Goal: Task Accomplishment & Management: Use online tool/utility

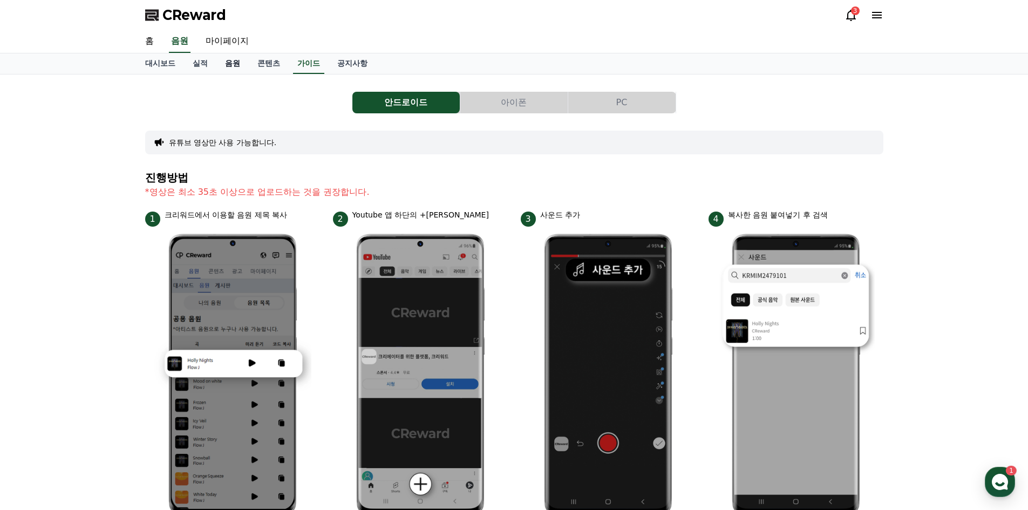
click at [227, 63] on link "음원" at bounding box center [232, 63] width 32 height 21
drag, startPoint x: 97, startPoint y: 398, endPoint x: 88, endPoint y: 404, distance: 10.8
click at [97, 398] on div "안드로이드 아이폰 PC 유튜브 영상만 사용 가능합니다. 진행방법 *영상은 최소 35초 이상으로 업로드하는 것을 권장합니다. 1 크리워드에서 이…" at bounding box center [514, 468] width 1028 height 789
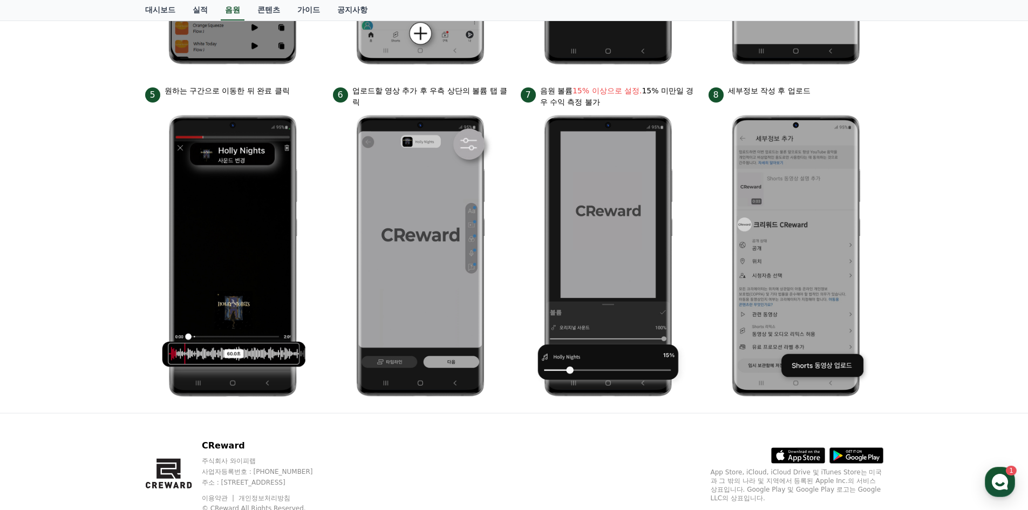
scroll to position [432, 0]
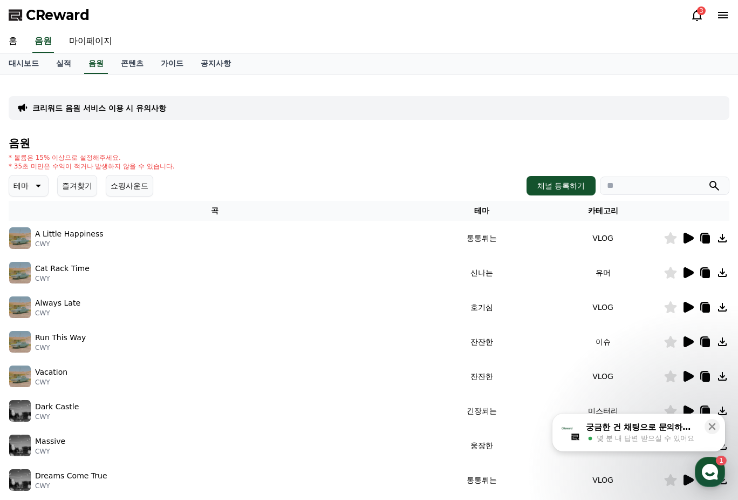
click at [691, 236] on icon at bounding box center [689, 238] width 10 height 11
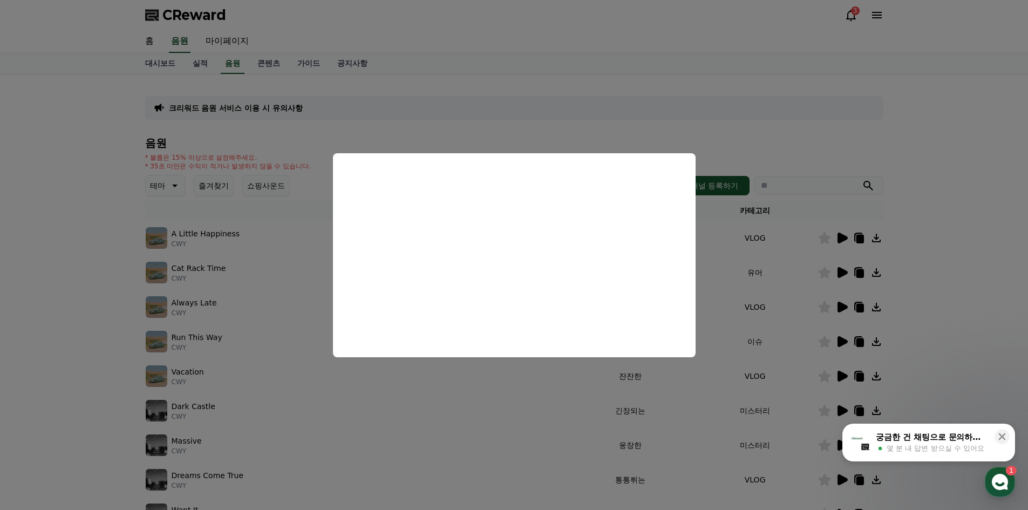
click at [738, 170] on button "close modal" at bounding box center [514, 255] width 1028 height 510
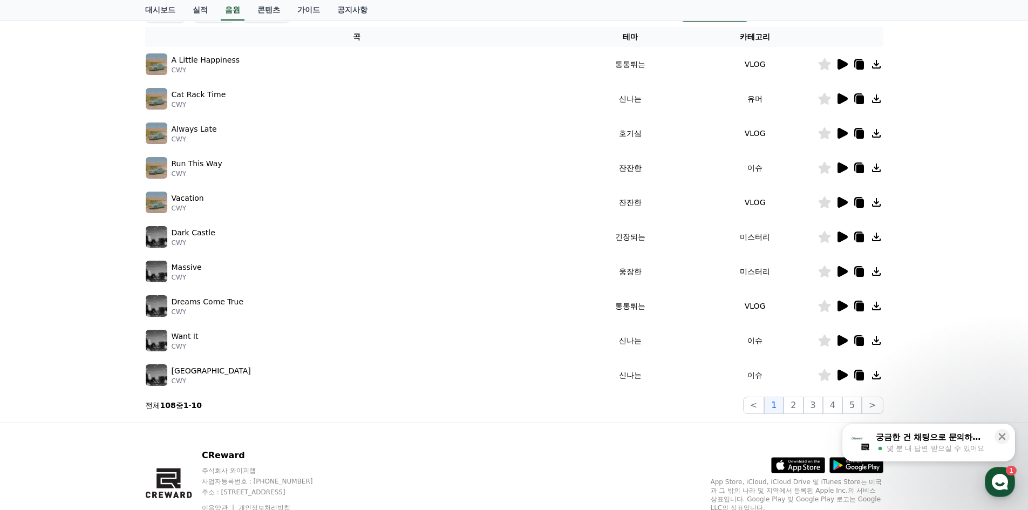
scroll to position [113, 0]
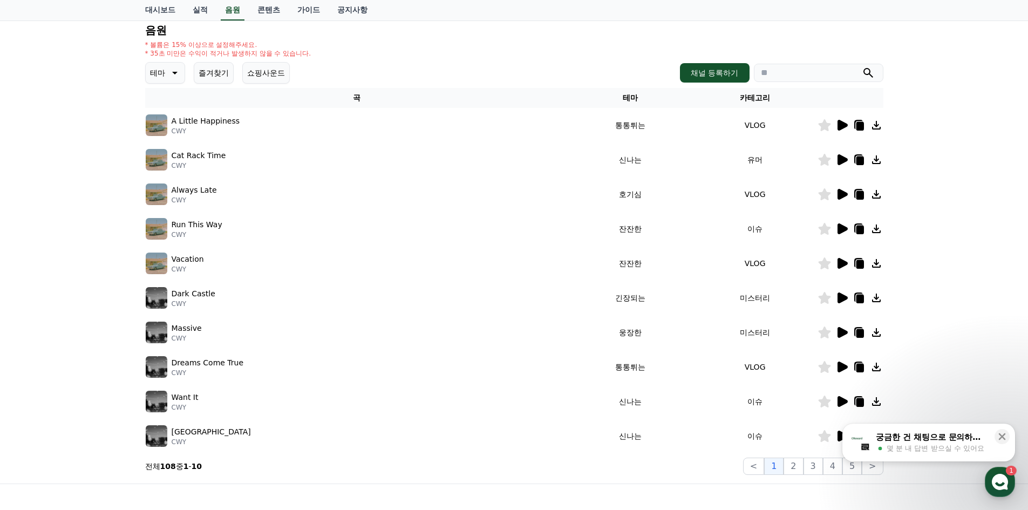
click at [738, 162] on icon at bounding box center [841, 159] width 13 height 13
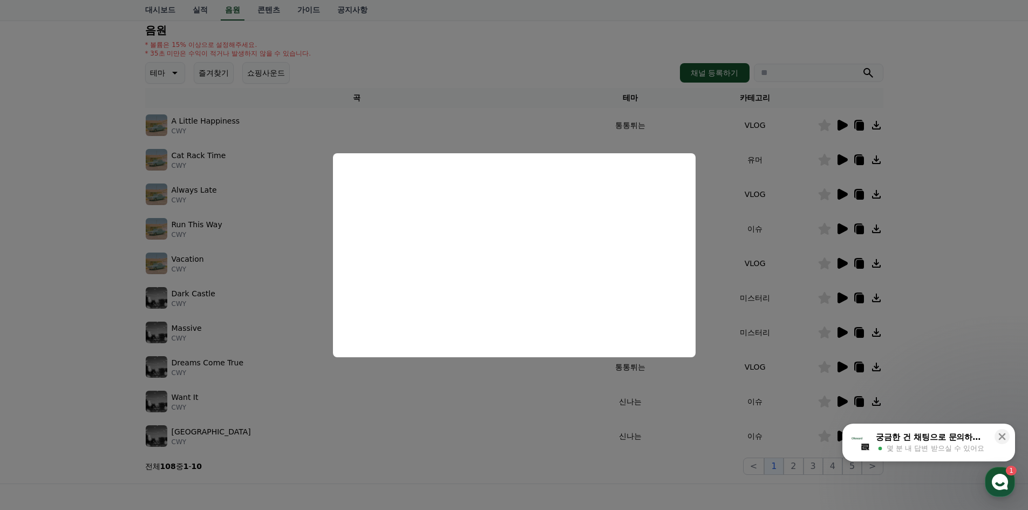
click at [738, 160] on button "close modal" at bounding box center [514, 255] width 1028 height 510
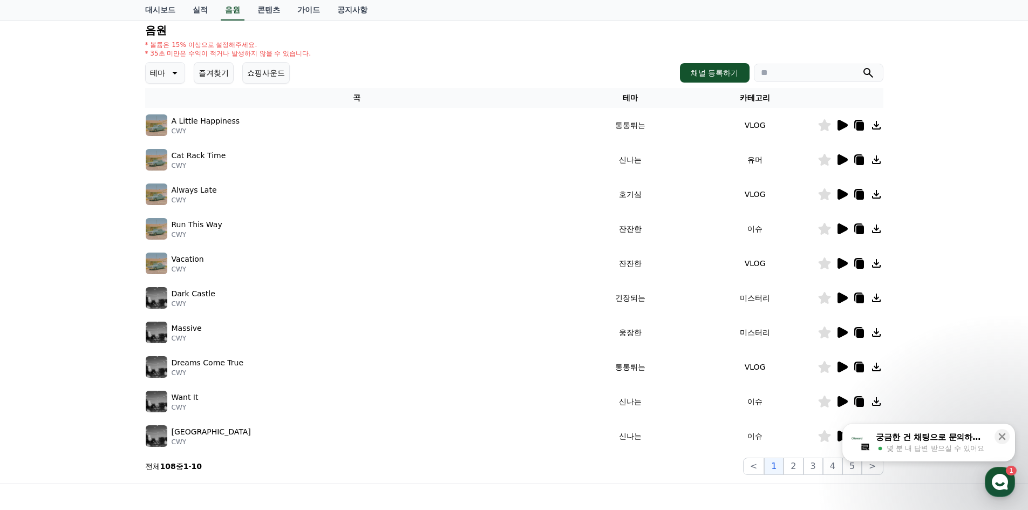
click at [738, 230] on icon at bounding box center [842, 228] width 10 height 11
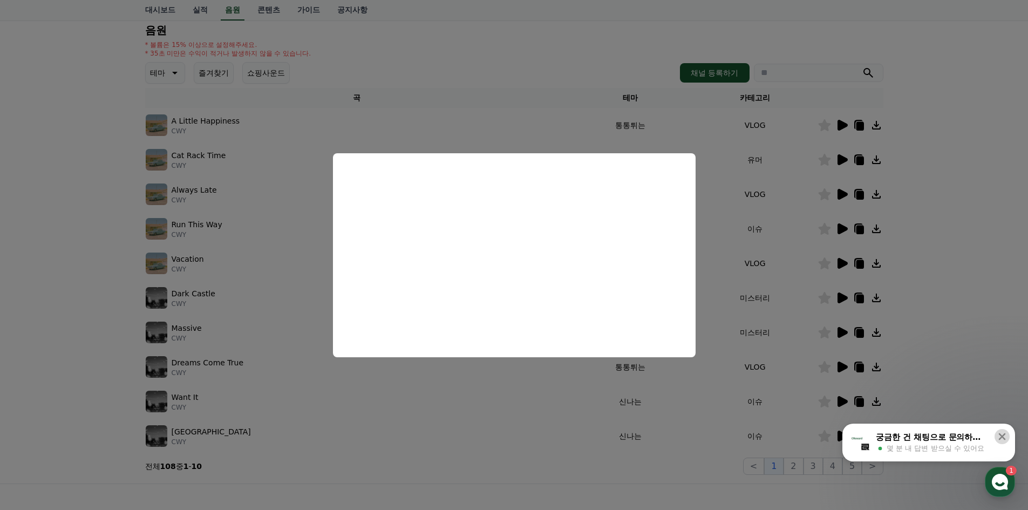
click at [738, 434] on icon at bounding box center [1002, 436] width 7 height 7
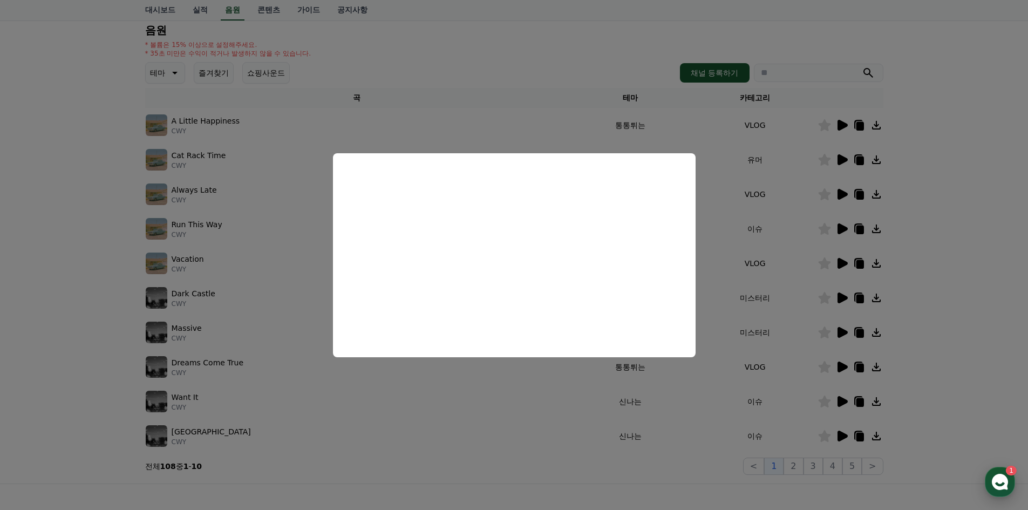
click at [738, 479] on use "button" at bounding box center [1000, 482] width 16 height 16
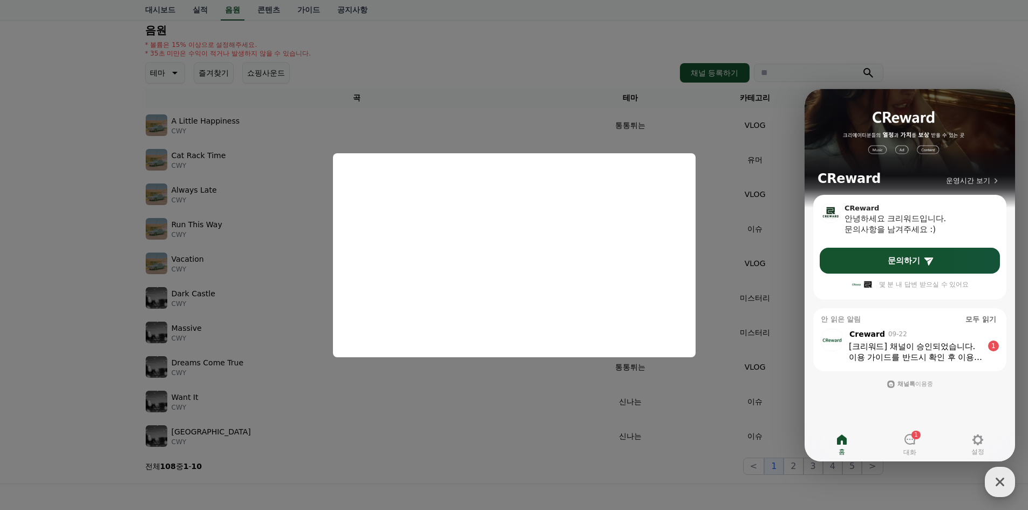
click at [738, 484] on icon "button" at bounding box center [1000, 482] width 9 height 9
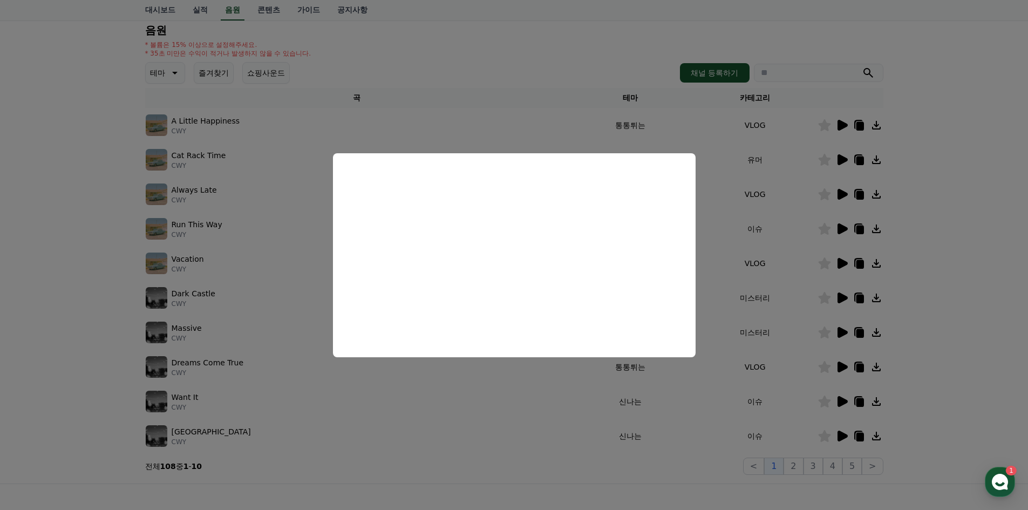
click at [479, 457] on button "close modal" at bounding box center [514, 255] width 1028 height 510
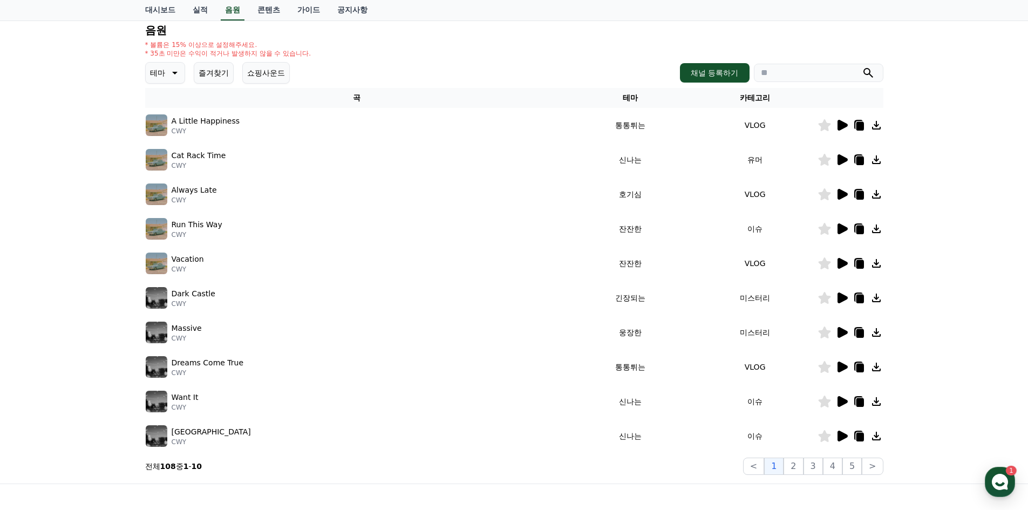
click at [738, 125] on icon at bounding box center [842, 125] width 10 height 11
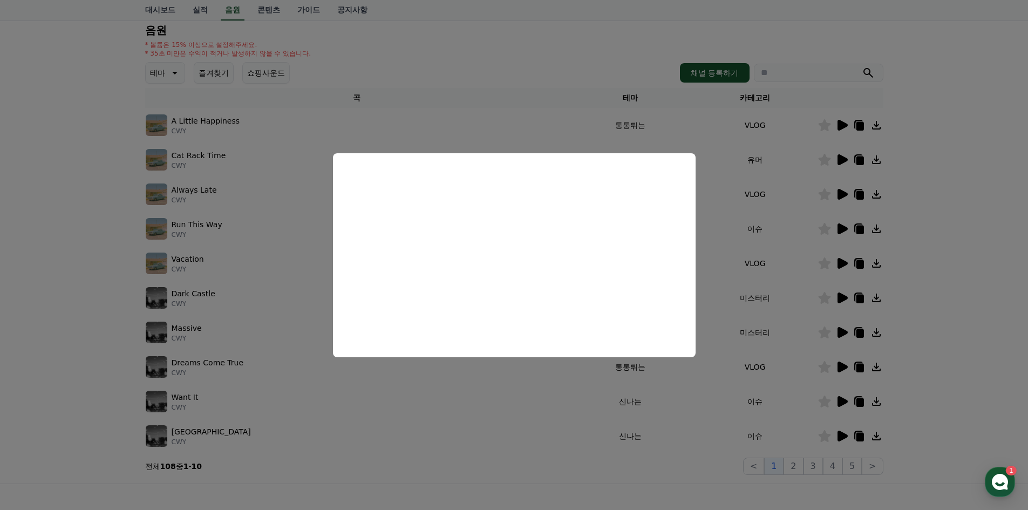
click at [738, 202] on button "close modal" at bounding box center [514, 255] width 1028 height 510
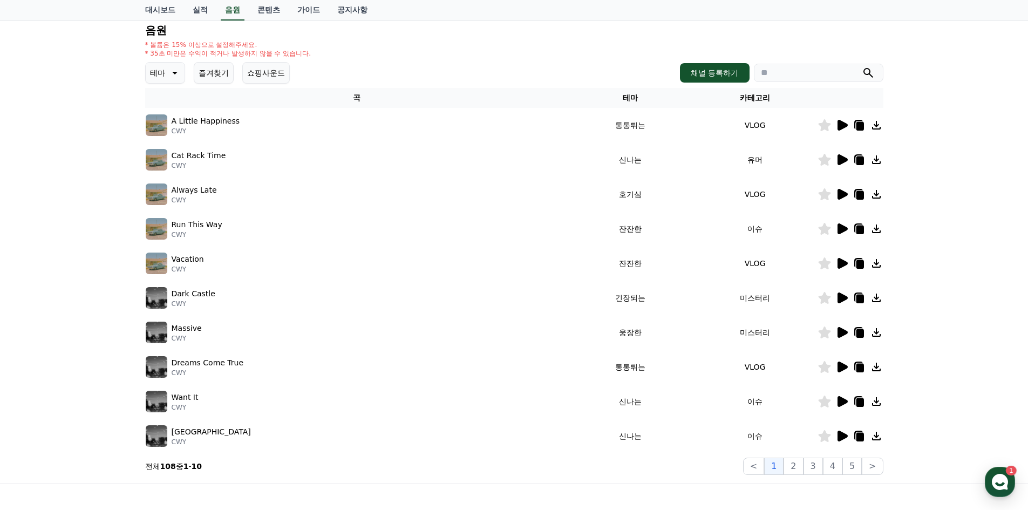
click at [738, 126] on icon at bounding box center [860, 126] width 8 height 9
click at [69, 316] on div "크리워드 음원 서비스 이용 시 유의사항 음원 * 볼륨은 15% 이상으로 설정해주세요. * 35초 미만은 수익이 적거나 발생하지 않을 수 있습니…" at bounding box center [514, 223] width 1028 height 522
click at [738, 126] on icon at bounding box center [860, 126] width 8 height 9
click at [738, 126] on icon at bounding box center [876, 125] width 9 height 9
drag, startPoint x: 968, startPoint y: 322, endPoint x: 959, endPoint y: 312, distance: 13.4
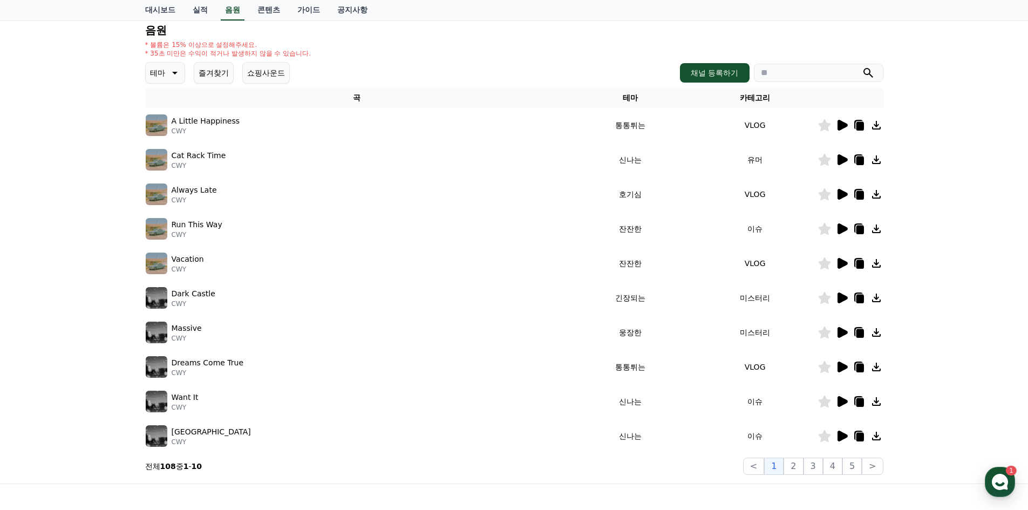
click at [738, 322] on div "크리워드 음원 서비스 이용 시 유의사항 음원 * 볼륨은 15% 이상으로 설정해주세요. * 35초 미만은 수익이 적거나 발생하지 않을 수 있습니…" at bounding box center [514, 223] width 1028 height 522
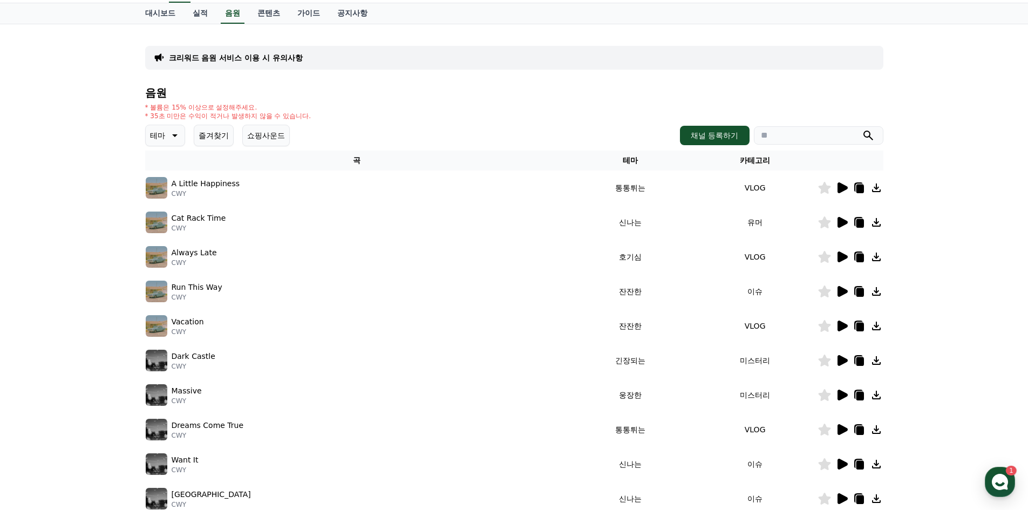
scroll to position [0, 0]
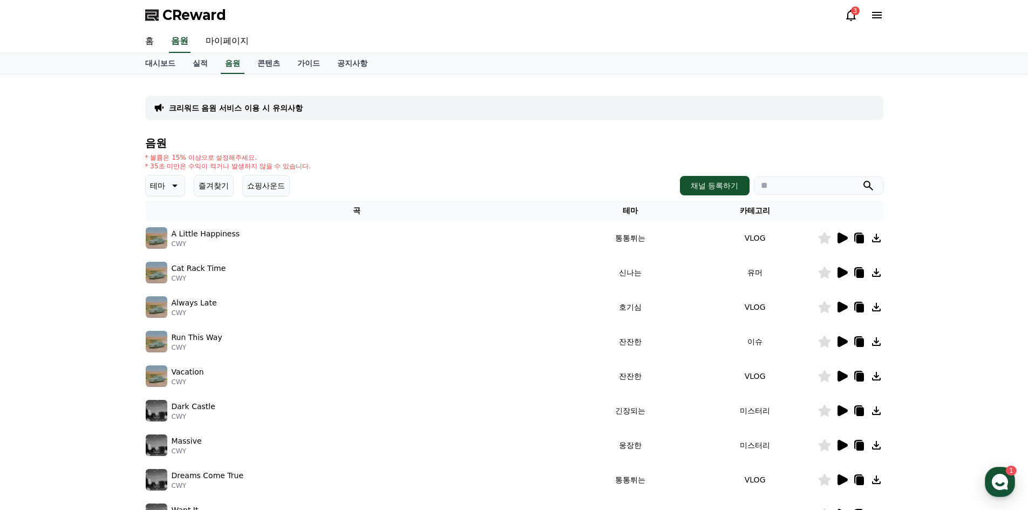
click at [209, 187] on button "즐겨찾기" at bounding box center [214, 186] width 40 height 22
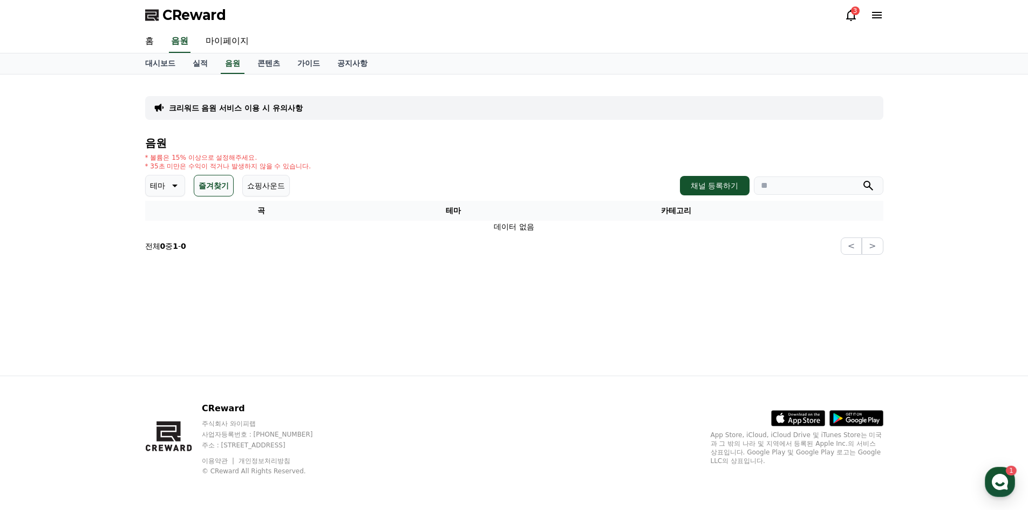
click at [86, 89] on div "크리워드 음원 서비스 이용 시 유의사항 음원 * 볼륨은 15% 이상으로 설정해주세요. * 35초 미만은 수익이 적거나 발생하지 않을 수 있습니…" at bounding box center [514, 224] width 1028 height 301
drag, startPoint x: 431, startPoint y: 302, endPoint x: 183, endPoint y: 300, distance: 247.7
click at [414, 302] on div "크리워드 음원 서비스 이용 시 유의사항 음원 * 볼륨은 15% 이상으로 설정해주세요. * 35초 미만은 수익이 적거나 발생하지 않을 수 있습니…" at bounding box center [514, 224] width 755 height 301
